Goal: Navigation & Orientation: Go to known website

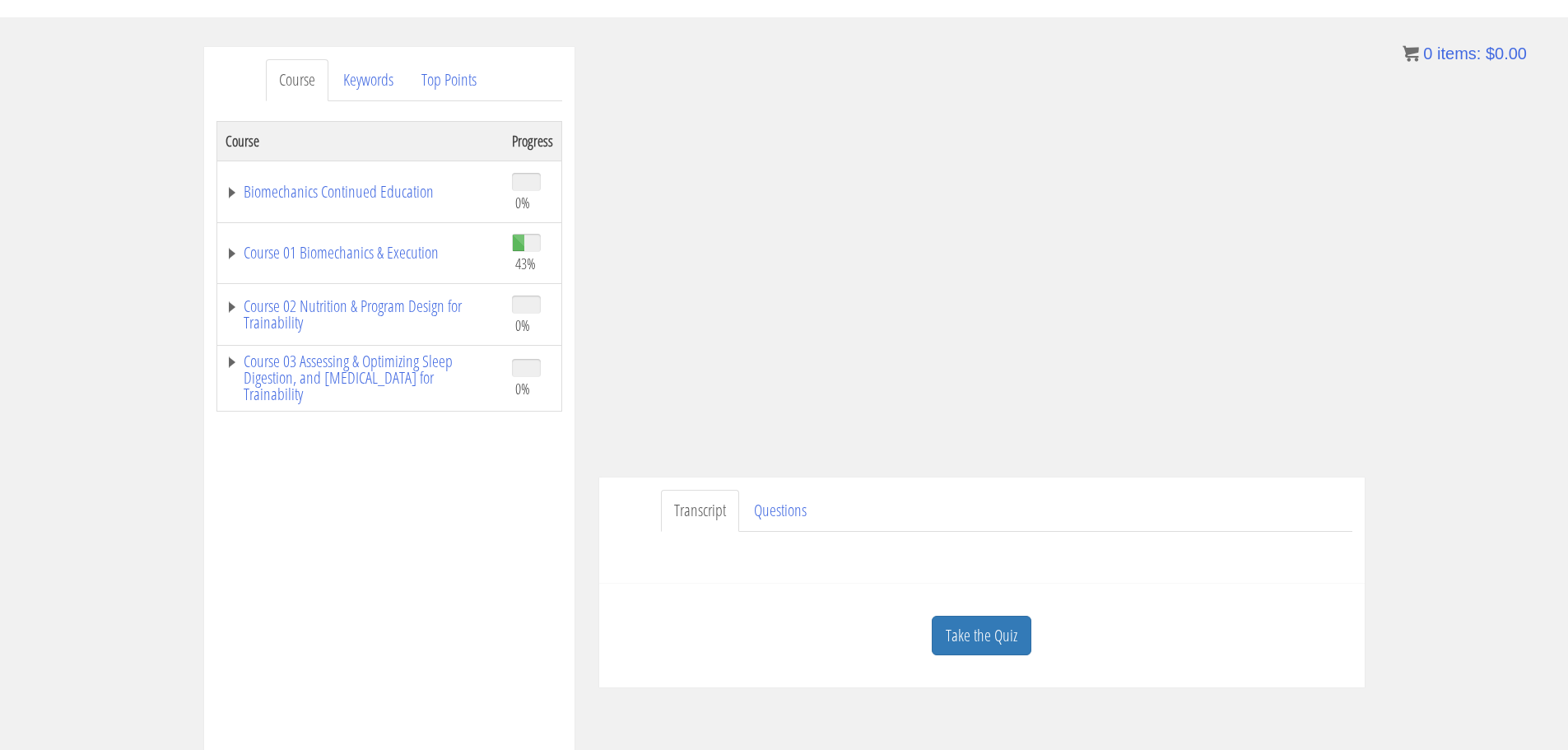
scroll to position [18, 0]
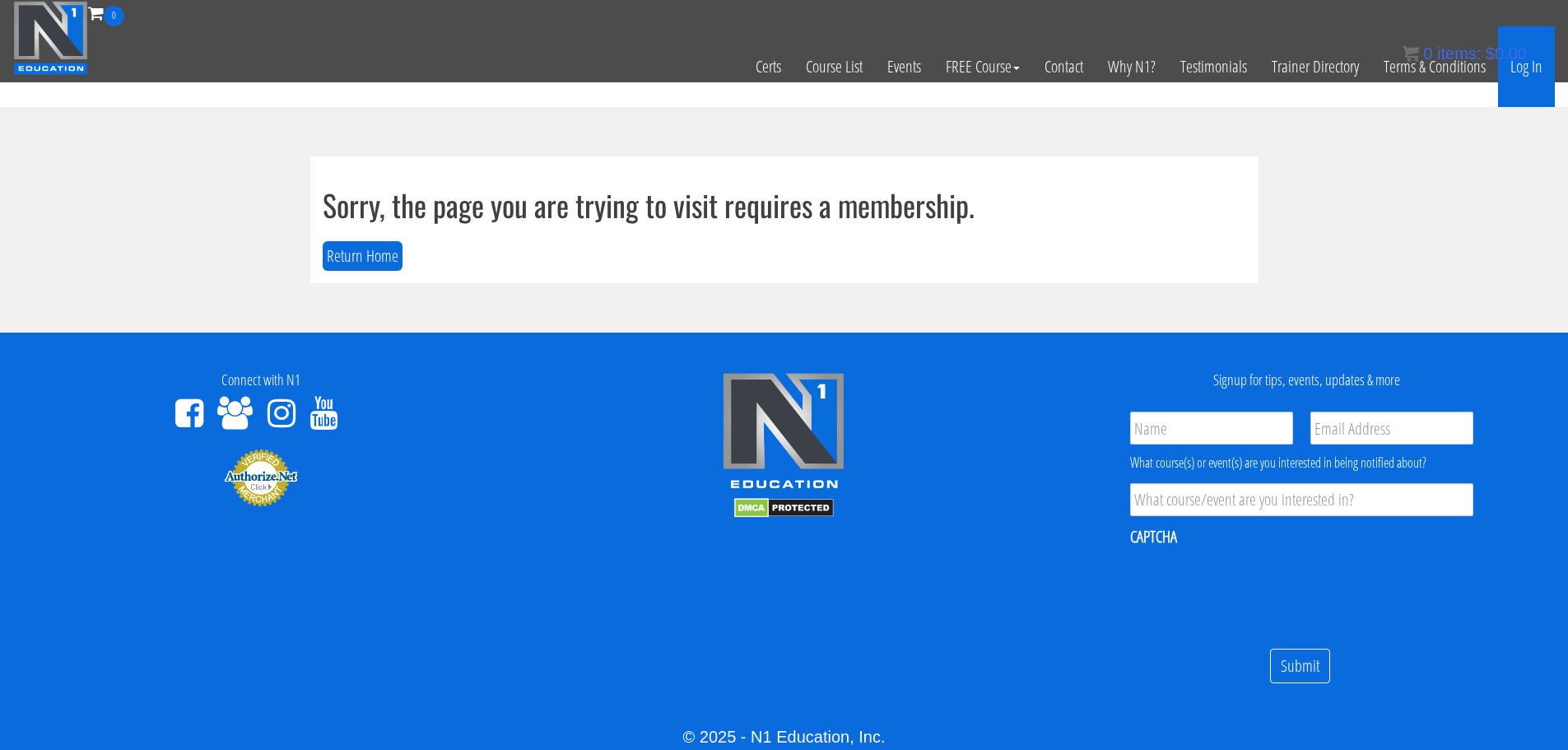
click at [1532, 73] on link "Log In" at bounding box center [1526, 67] width 57 height 81
